Goal: Information Seeking & Learning: Learn about a topic

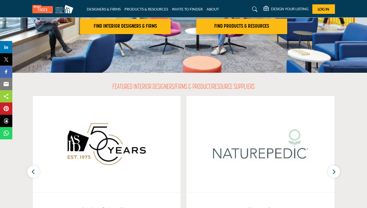
scroll to position [111, 0]
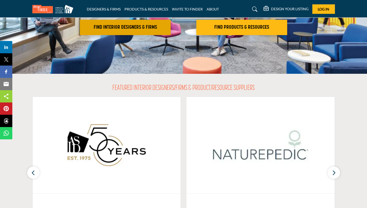
click at [138, 30] on h2 "FIND INTERIOR DESIGNERS & FIRMS" at bounding box center [125, 27] width 88 height 6
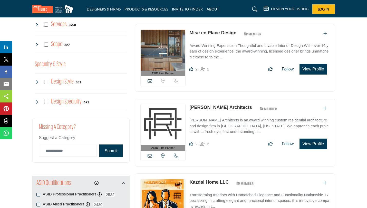
scroll to position [421, 0]
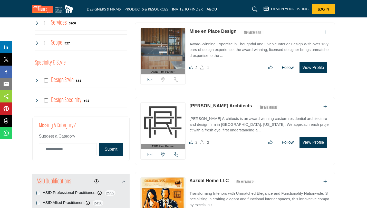
click at [37, 81] on icon at bounding box center [37, 81] width 4 height 4
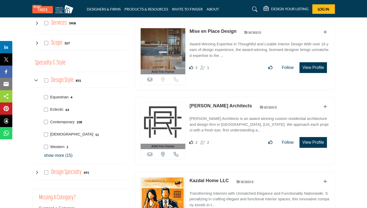
click at [59, 157] on p "show more (15)" at bounding box center [85, 156] width 83 height 6
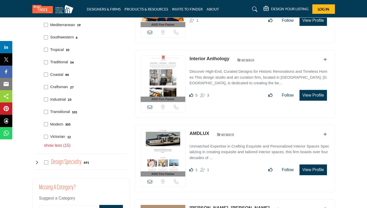
scroll to position [615, 0]
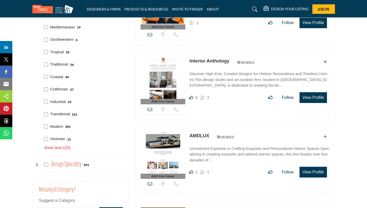
click at [37, 165] on icon at bounding box center [37, 165] width 4 height 4
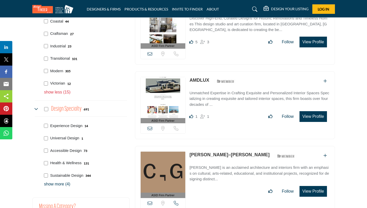
scroll to position [677, 0]
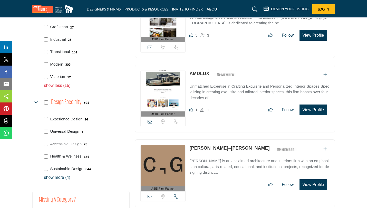
click at [59, 177] on p "show more (4)" at bounding box center [85, 178] width 83 height 6
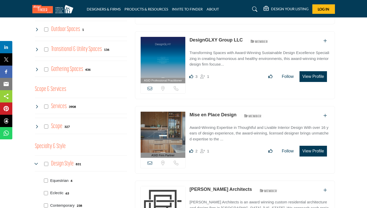
scroll to position [335, 0]
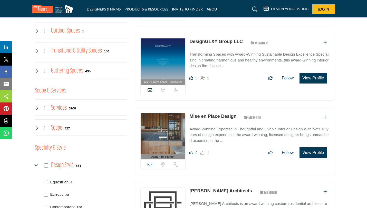
click at [36, 108] on icon at bounding box center [37, 108] width 4 height 4
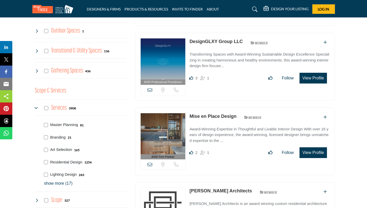
click at [52, 150] on p "Art Selection" at bounding box center [61, 150] width 22 height 6
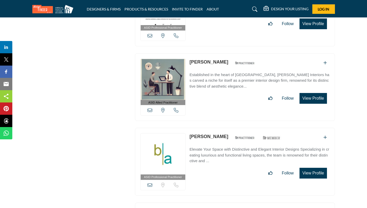
scroll to position [1763, 0]
